Goal: Task Accomplishment & Management: Complete application form

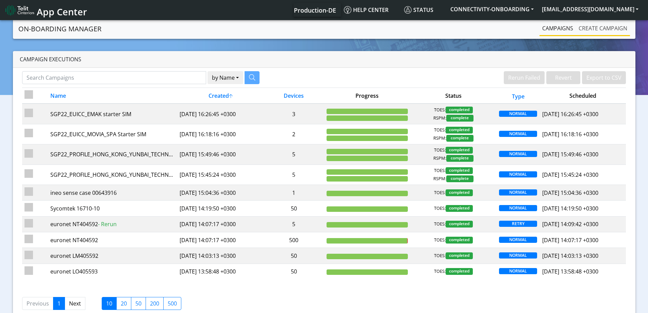
click at [602, 30] on link "Create campaign" at bounding box center [603, 28] width 54 height 14
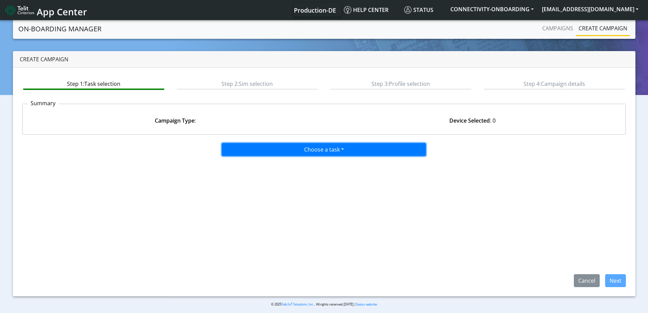
click at [285, 150] on button "Choose a task" at bounding box center [324, 149] width 204 height 13
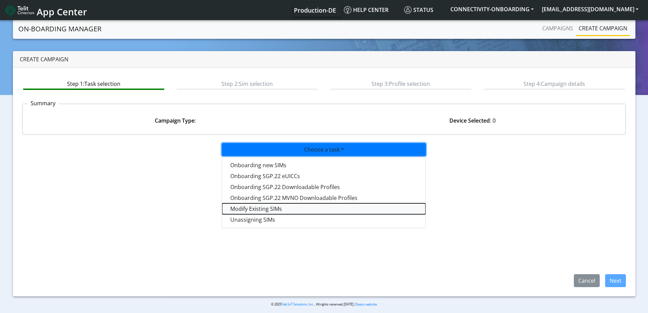
click at [239, 208] on taskiotp-dropdown "Modify Existing SIMs" at bounding box center [323, 208] width 203 height 11
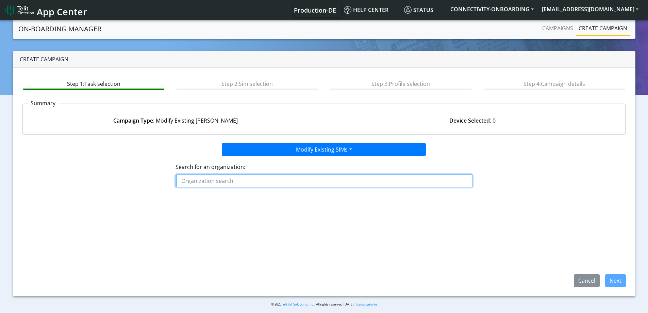
click at [247, 180] on input "text" at bounding box center [323, 180] width 297 height 13
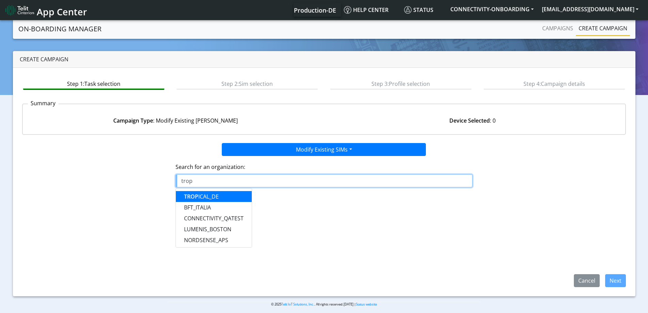
click at [215, 193] on ngb-highlight "TROP ICAL_DE" at bounding box center [201, 195] width 35 height 7
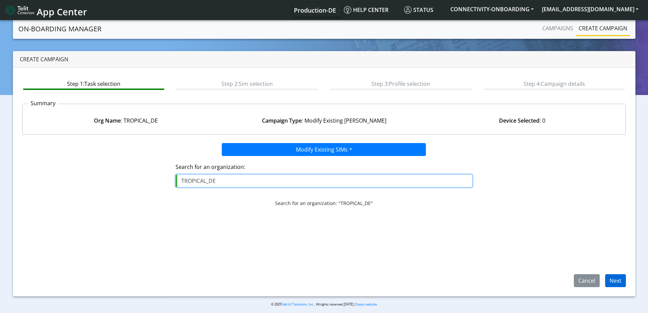
type input "TROPICAL_DE"
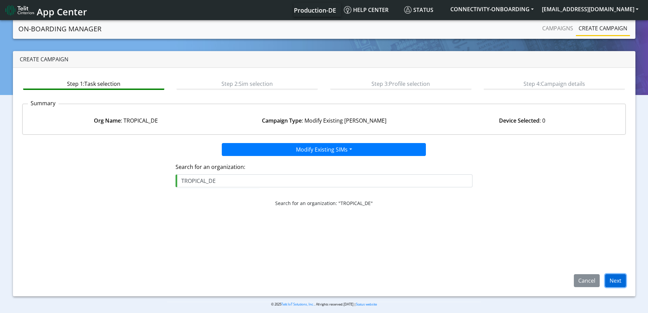
click at [613, 279] on button "Next" at bounding box center [615, 280] width 21 height 13
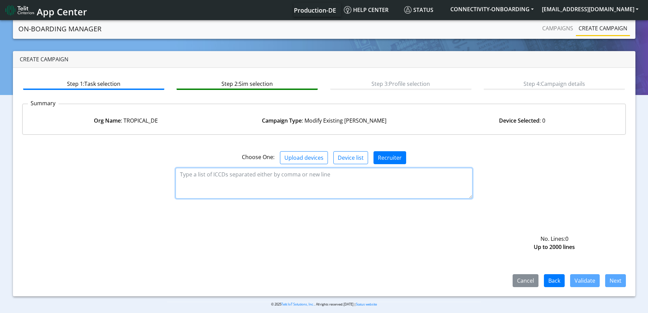
click at [275, 177] on textarea at bounding box center [323, 183] width 297 height 31
paste textarea "89358151000007994422"
click at [294, 177] on textarea "89358151000007994422" at bounding box center [323, 183] width 297 height 31
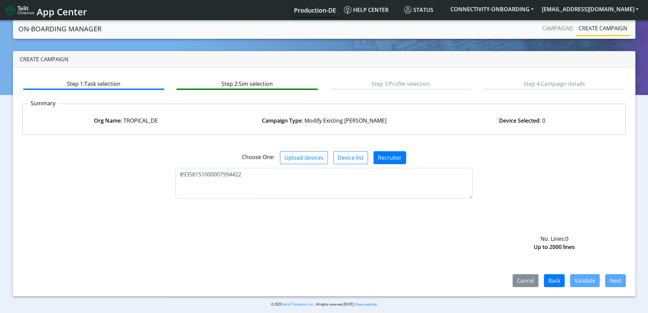
click at [393, 157] on button "Recruiter" at bounding box center [389, 157] width 33 height 13
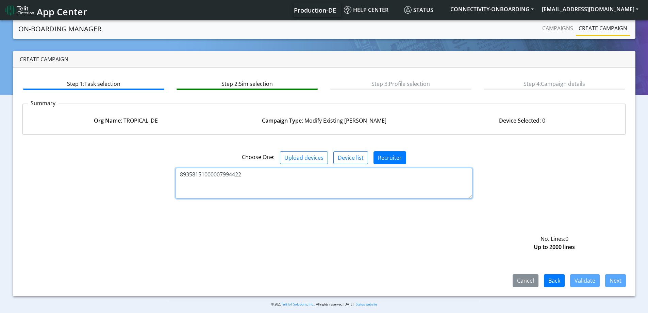
click at [333, 180] on textarea "89358151000007994422" at bounding box center [323, 183] width 297 height 31
type textarea "89358151000007994422"
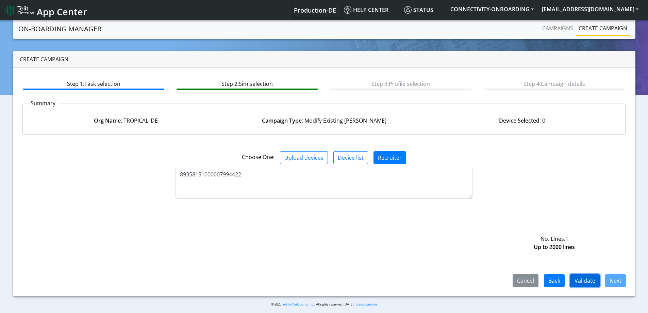
click at [578, 279] on button "Validate" at bounding box center [585, 280] width 30 height 13
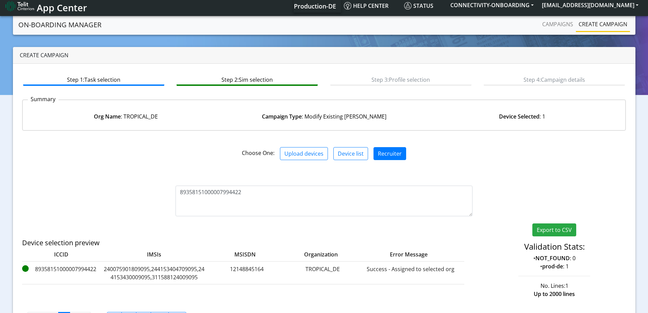
scroll to position [33, 0]
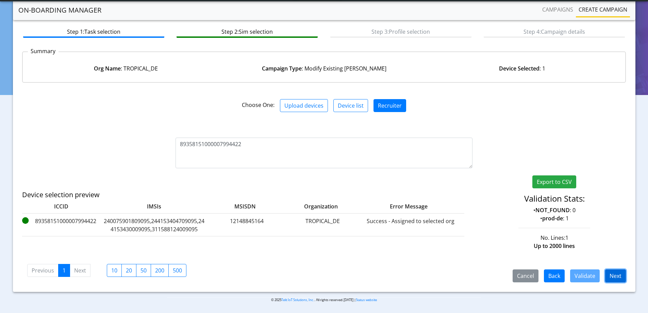
click at [616, 275] on button "Next" at bounding box center [615, 275] width 21 height 13
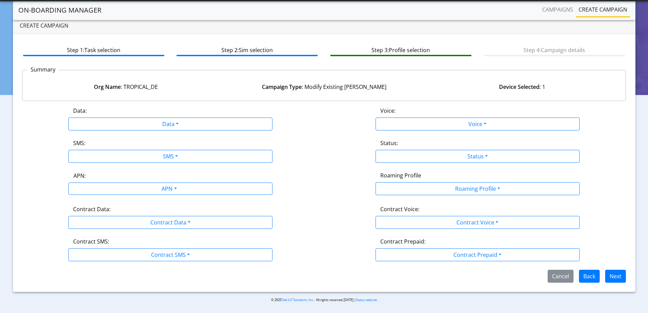
scroll to position [15, 0]
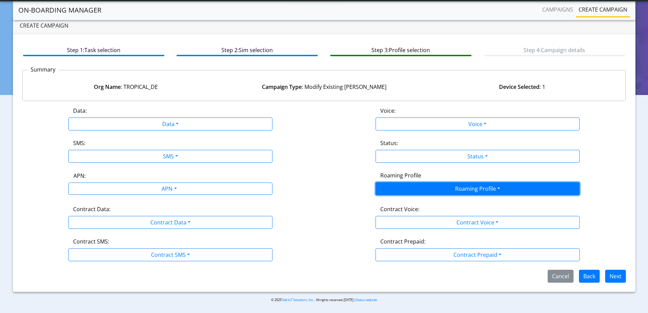
click at [403, 187] on button "Roaming Profile" at bounding box center [477, 188] width 204 height 13
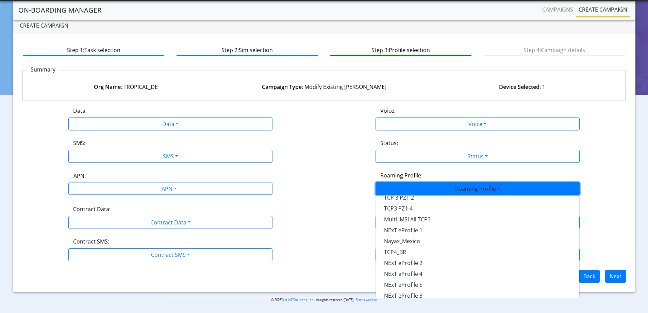
scroll to position [180, 0]
click at [295, 224] on div "Contract Data: Contract Data Disabled Enabled" at bounding box center [170, 217] width 307 height 24
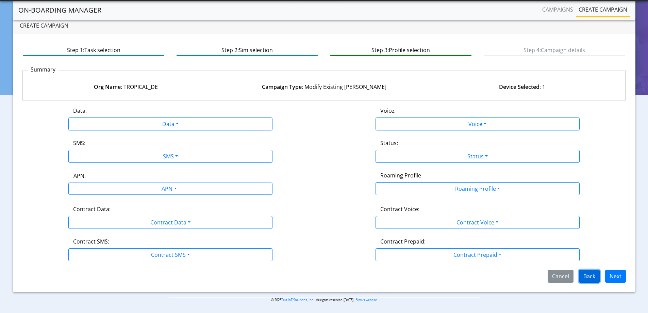
click at [589, 277] on button "Back" at bounding box center [589, 275] width 21 height 13
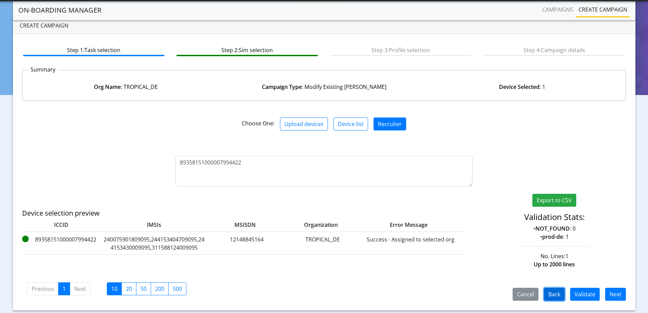
click at [555, 289] on button "Back" at bounding box center [554, 293] width 21 height 13
